Goal: Information Seeking & Learning: Find specific fact

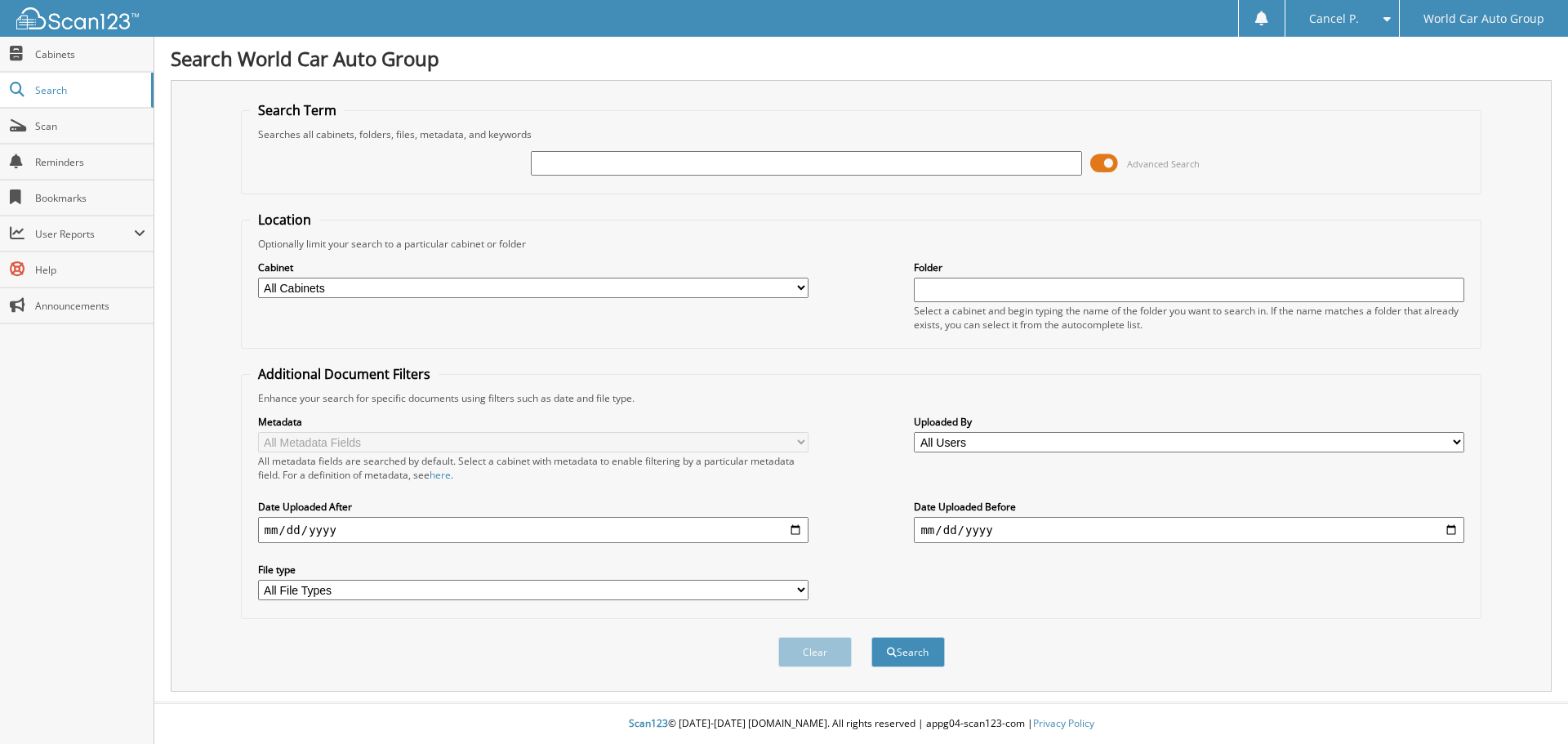
click at [1110, 160] on span at bounding box center [1104, 163] width 28 height 25
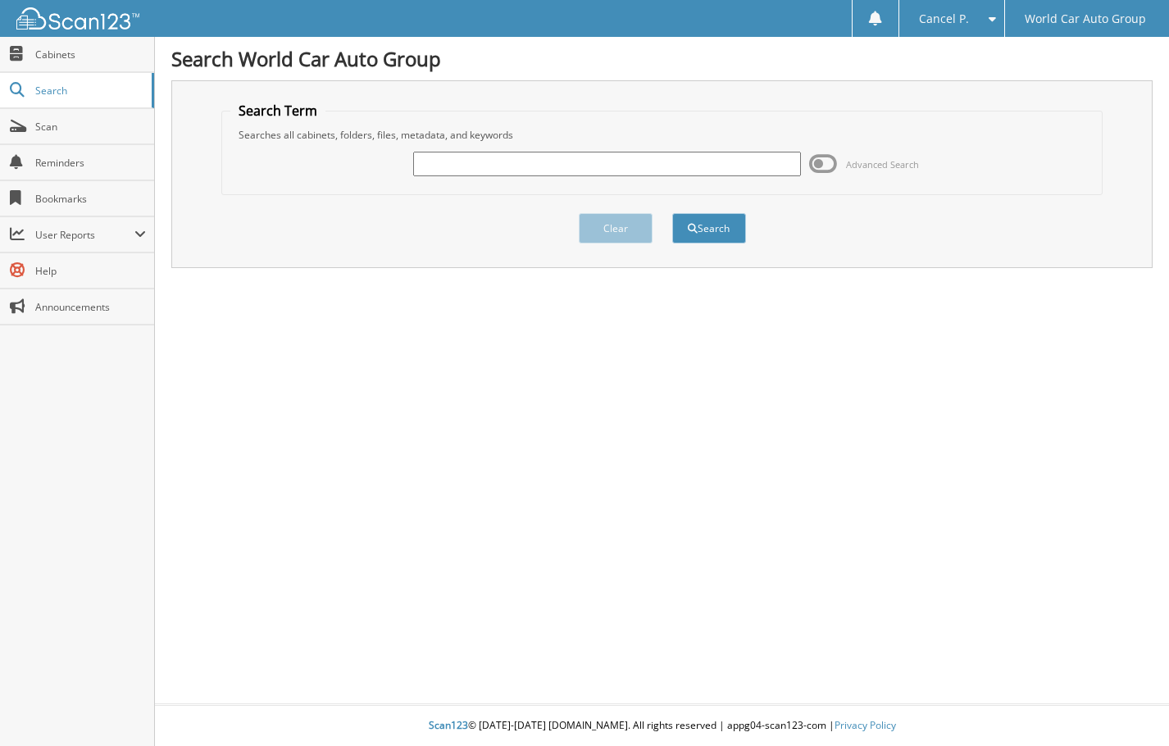
click at [463, 146] on div "Advanced Search" at bounding box center [661, 164] width 863 height 44
click at [455, 163] on input "text" at bounding box center [607, 164] width 389 height 25
type input "305323"
click at [672, 213] on button "Search" at bounding box center [709, 228] width 74 height 30
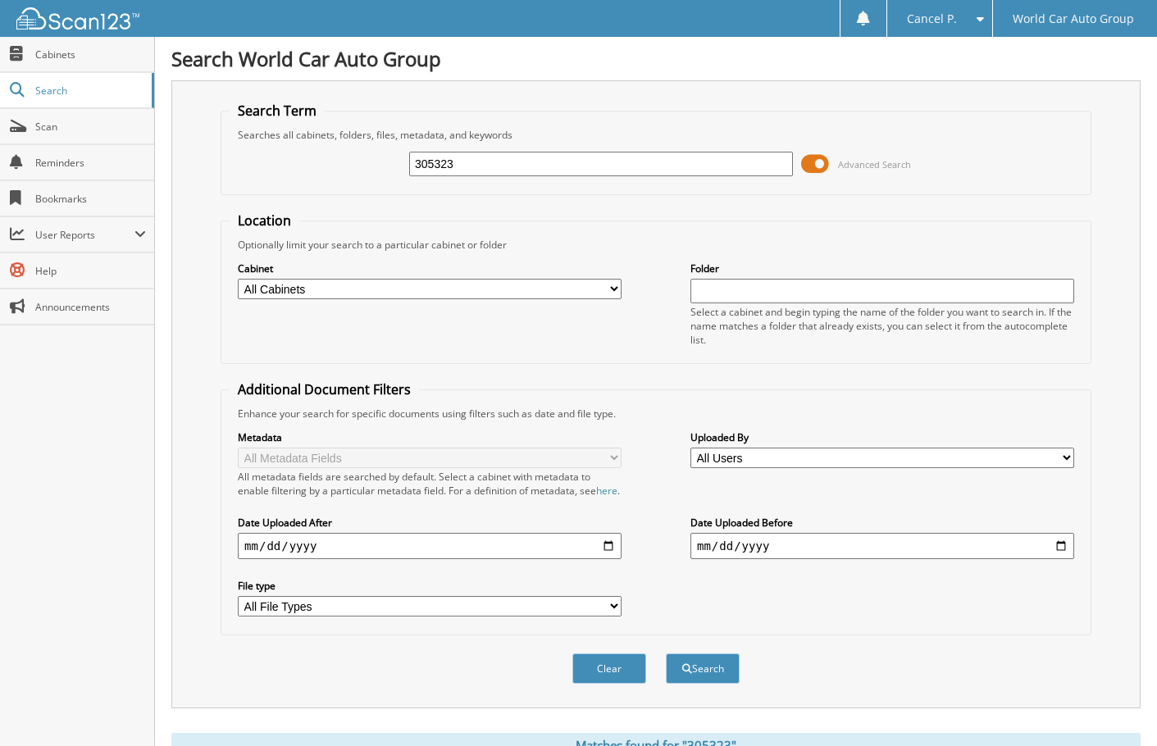
drag, startPoint x: 423, startPoint y: 180, endPoint x: 348, endPoint y: 189, distance: 75.9
click at [350, 189] on fieldset "Search Term Searches all cabinets, folders, files, metadata, and keywords 30532…" at bounding box center [656, 148] width 871 height 93
type input "305323"
click at [666, 653] on button "Search" at bounding box center [703, 668] width 74 height 30
click at [825, 166] on span at bounding box center [815, 164] width 28 height 25
